Goal: Task Accomplishment & Management: Complete application form

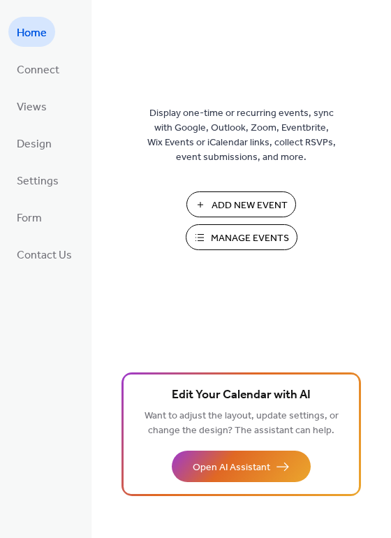
click at [225, 236] on span "Manage Events" at bounding box center [250, 238] width 78 height 15
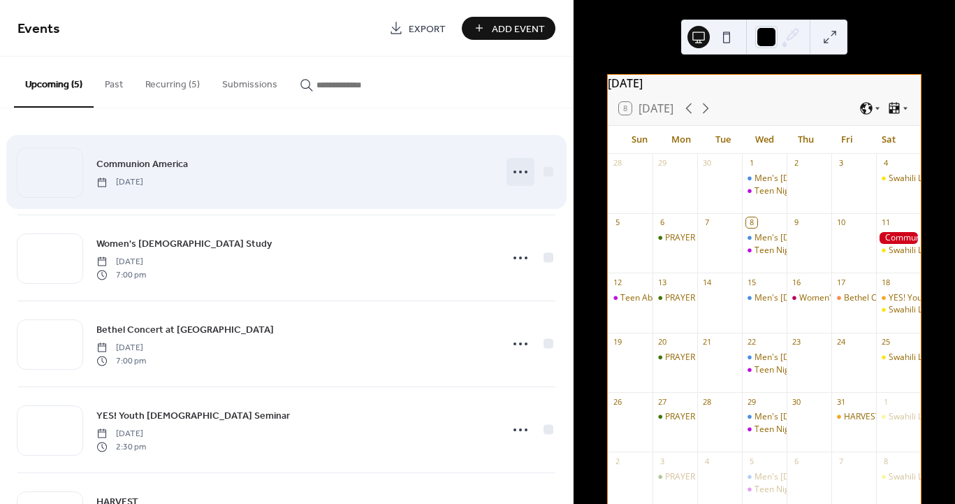
click at [511, 175] on icon at bounding box center [521, 172] width 22 height 22
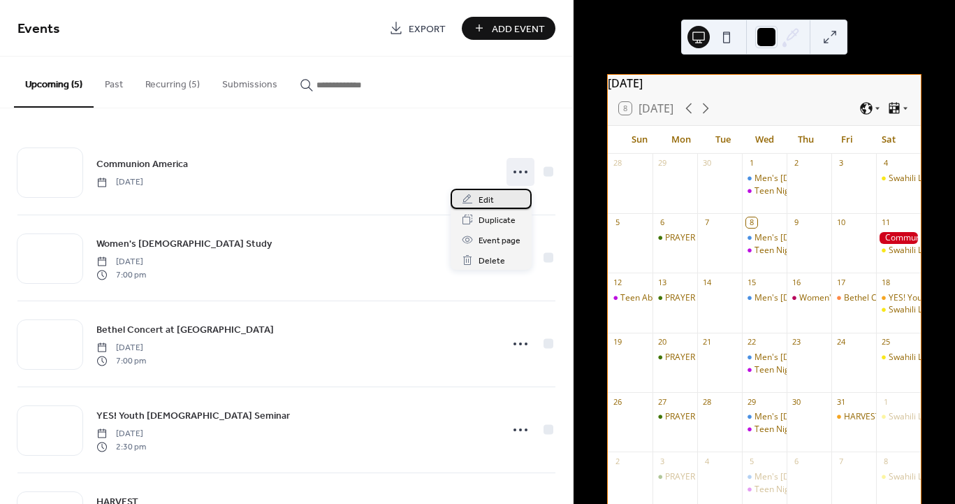
click at [496, 196] on div "Edit" at bounding box center [491, 199] width 81 height 20
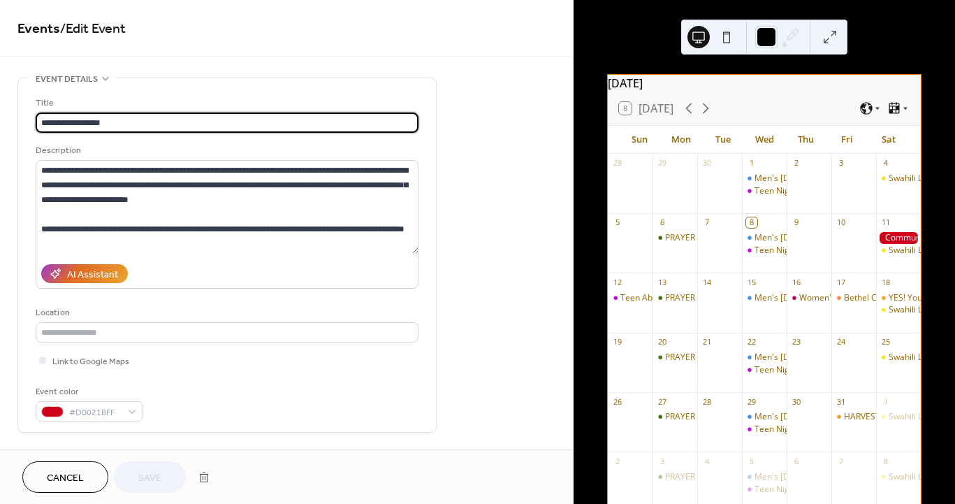
click at [43, 122] on input "**********" at bounding box center [227, 123] width 383 height 20
type input "**********"
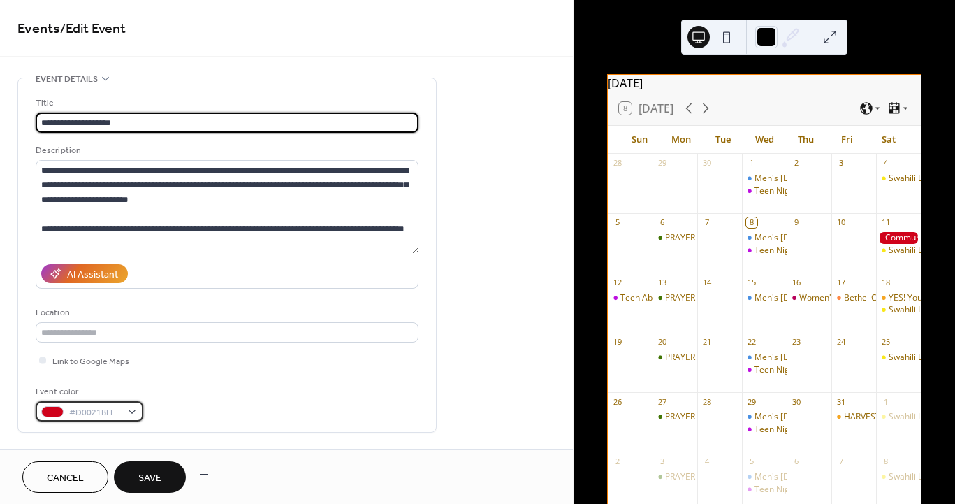
click at [131, 410] on div "#D0021BFF" at bounding box center [90, 411] width 108 height 20
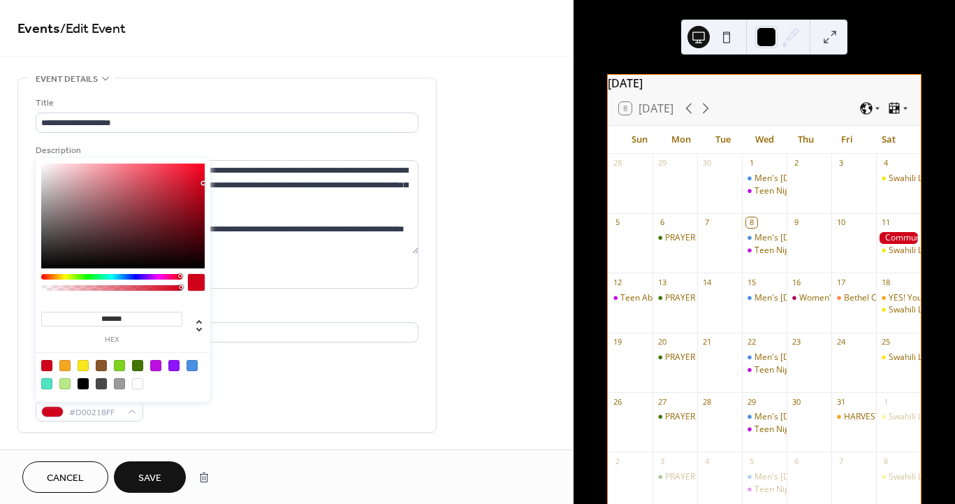
click at [277, 389] on div "Event color #D0021BFF" at bounding box center [227, 402] width 383 height 37
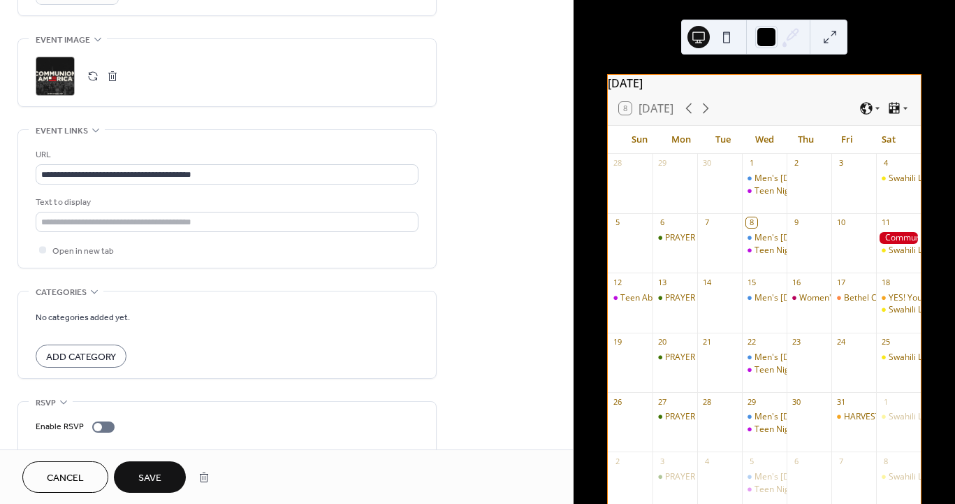
scroll to position [694, 0]
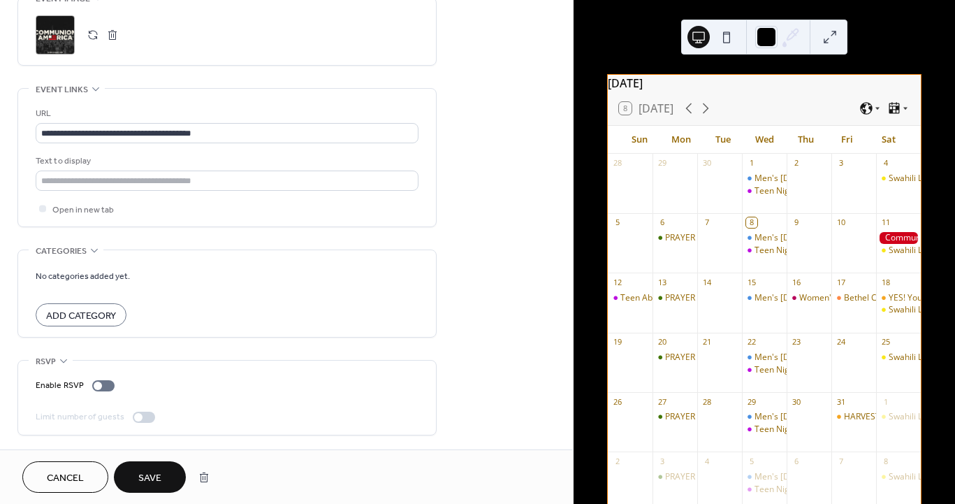
click at [144, 479] on span "Save" at bounding box center [149, 478] width 23 height 15
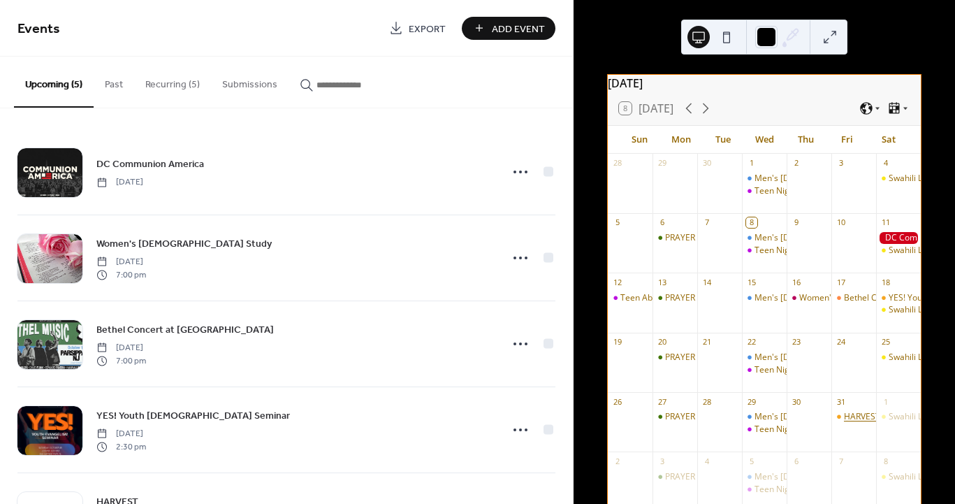
click at [846, 423] on div "HARVEST" at bounding box center [862, 417] width 36 height 12
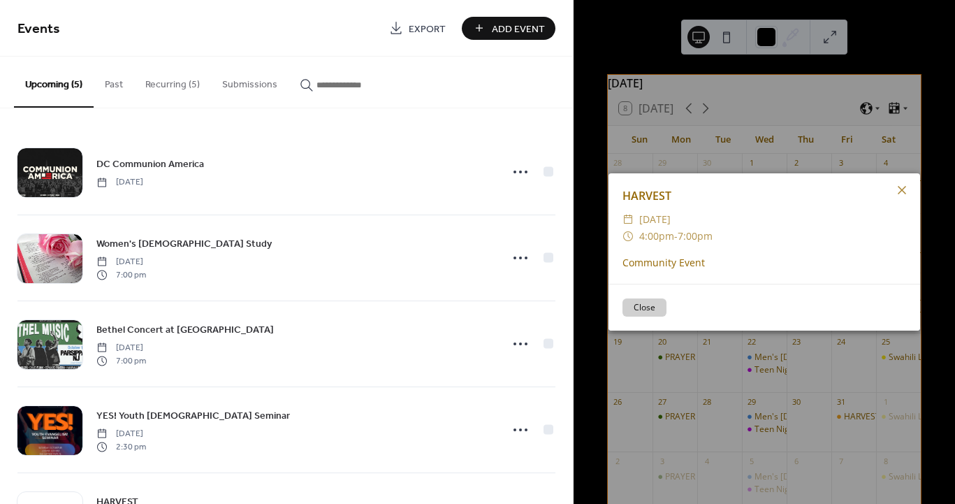
click at [643, 308] on button "Close" at bounding box center [645, 307] width 44 height 18
